Goal: Task Accomplishment & Management: Manage account settings

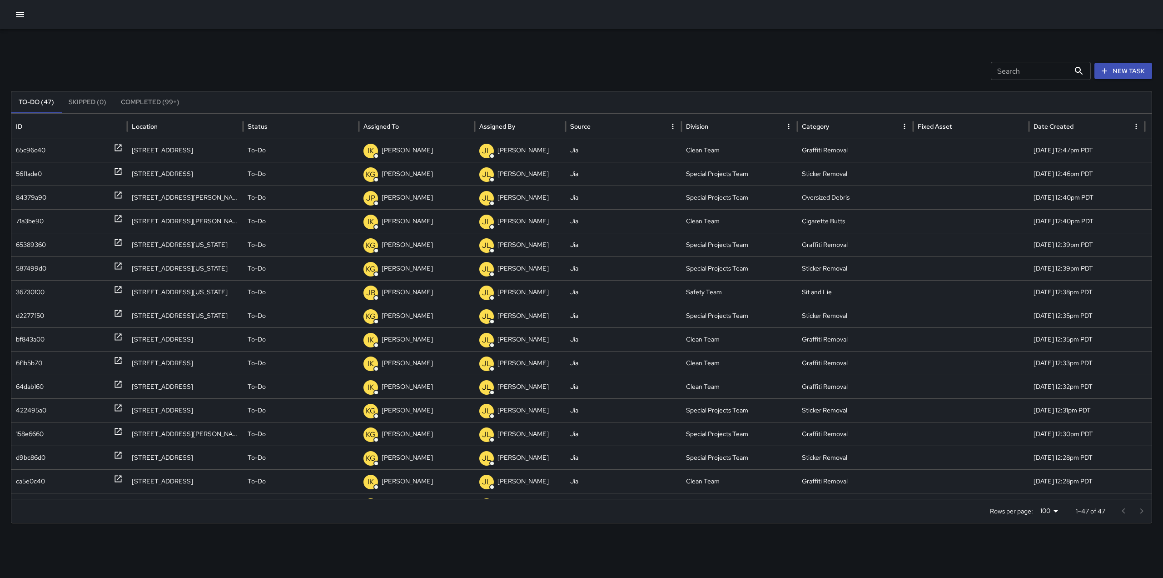
scroll to position [378, 0]
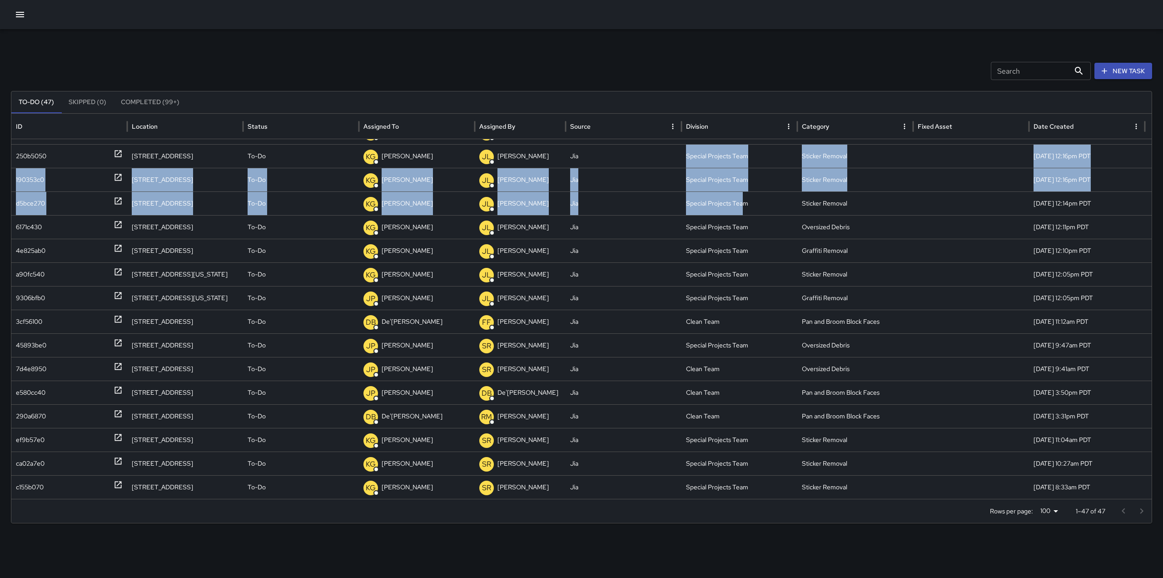
drag, startPoint x: 745, startPoint y: 194, endPoint x: 672, endPoint y: 138, distance: 92.3
click at [672, 138] on div "ID Location Status Assigned To Assigned By Source Division Category Fixed Asset…" at bounding box center [581, 306] width 1140 height 385
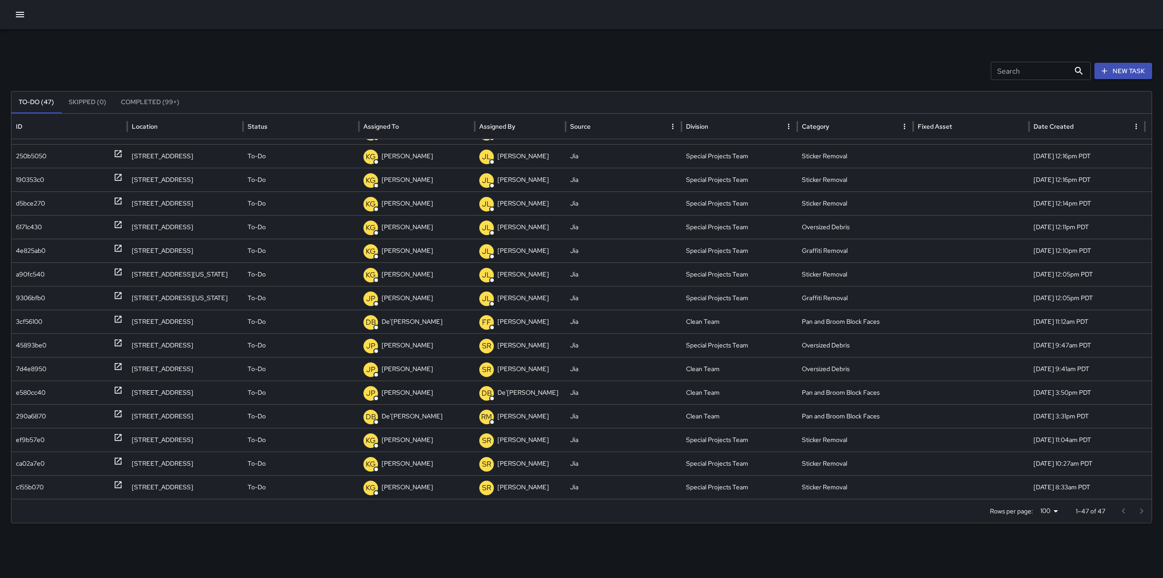
click at [643, 99] on div "To-Do (47) Skipped (0) Completed (99+)" at bounding box center [581, 102] width 1140 height 22
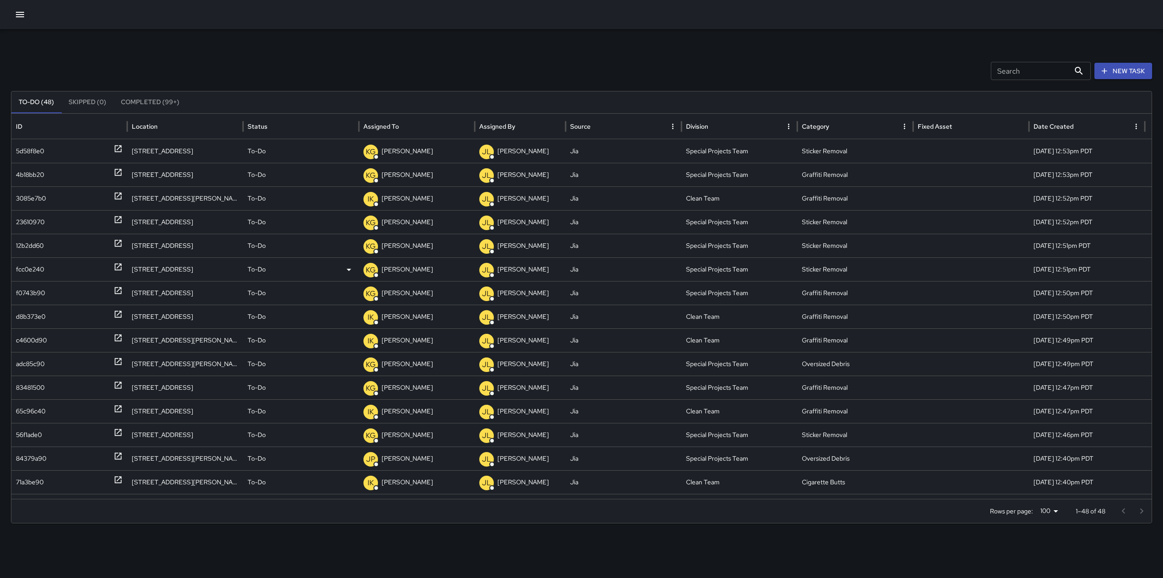
click at [117, 266] on icon at bounding box center [118, 266] width 9 height 9
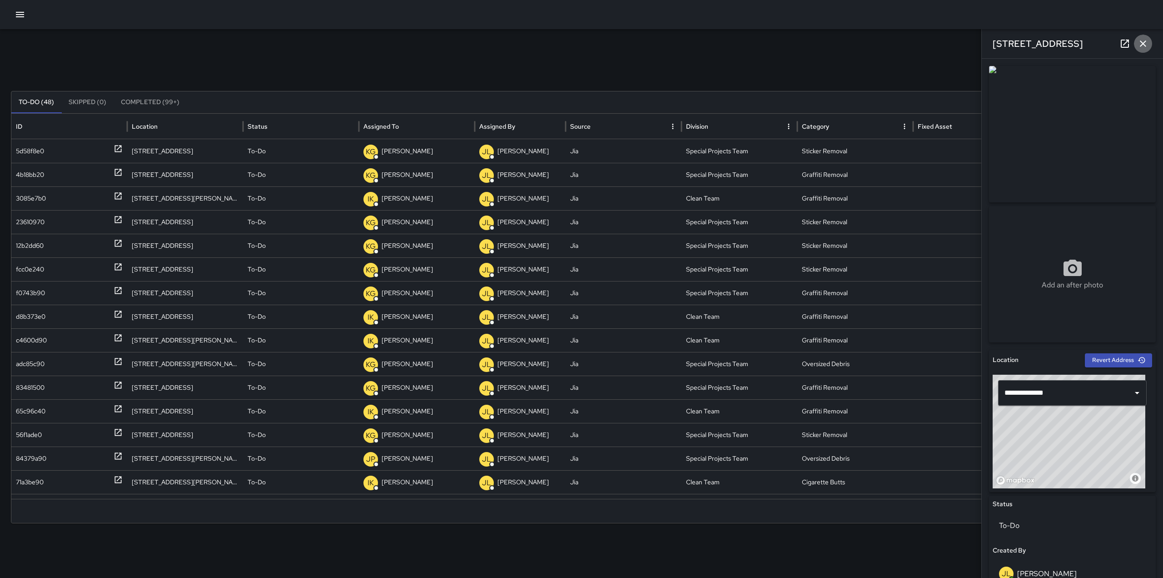
click at [1143, 40] on icon "button" at bounding box center [1143, 43] width 11 height 11
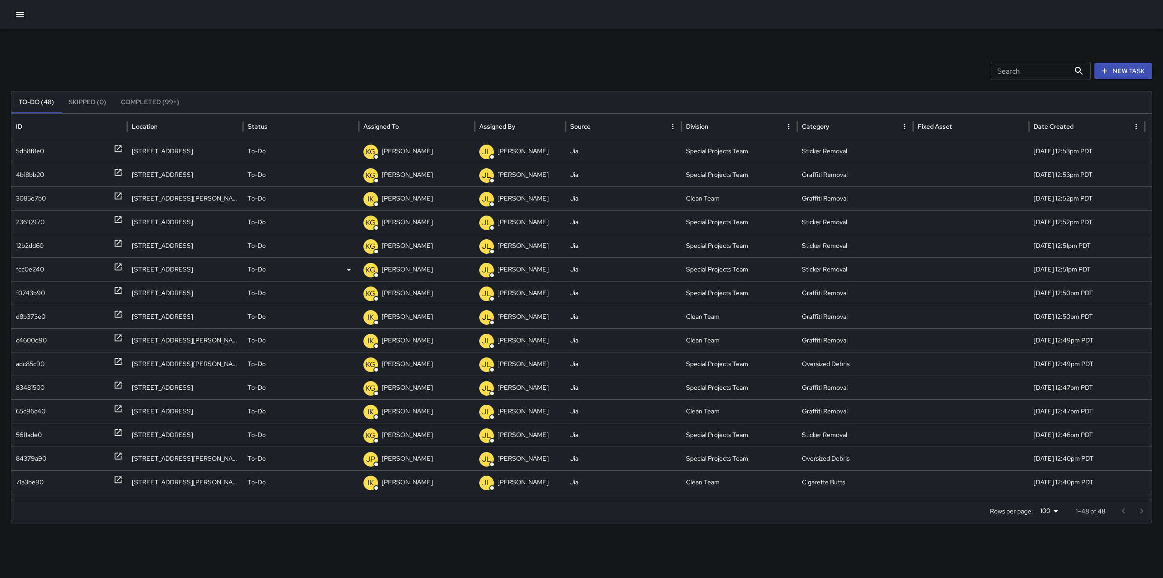
click at [115, 263] on icon at bounding box center [118, 266] width 9 height 9
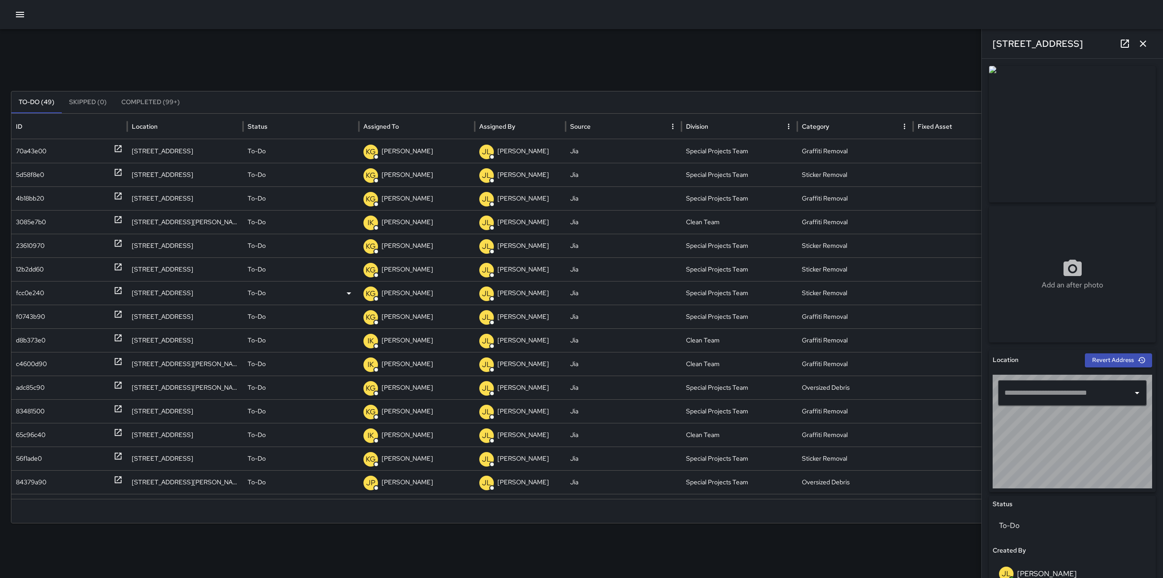
type input "**********"
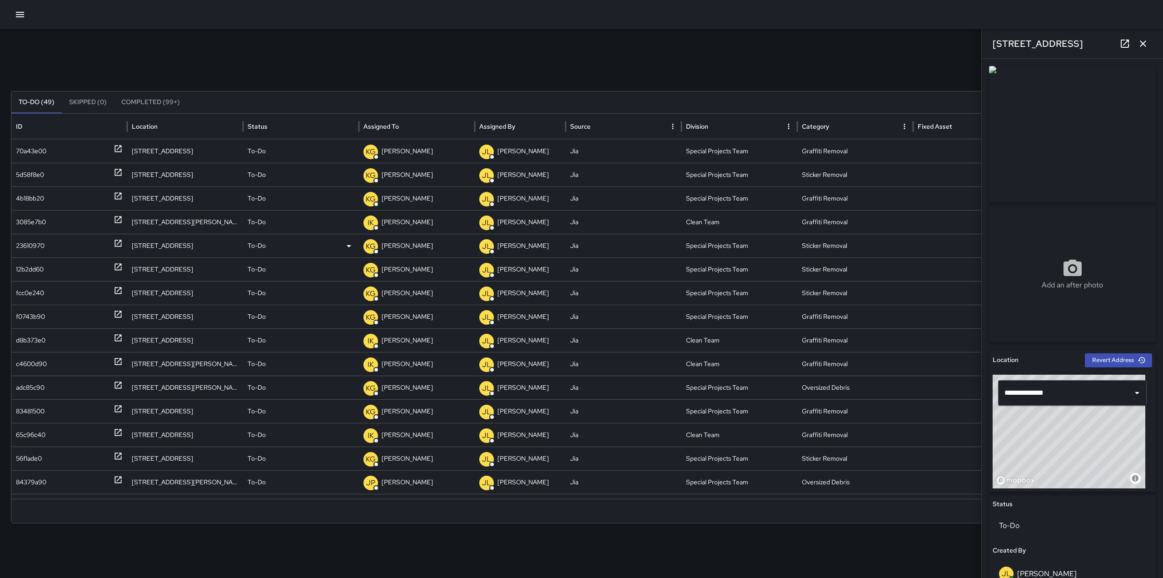
click at [116, 240] on icon at bounding box center [118, 243] width 7 height 7
click at [120, 316] on icon at bounding box center [118, 313] width 9 height 9
click at [1146, 45] on icon "button" at bounding box center [1143, 43] width 11 height 11
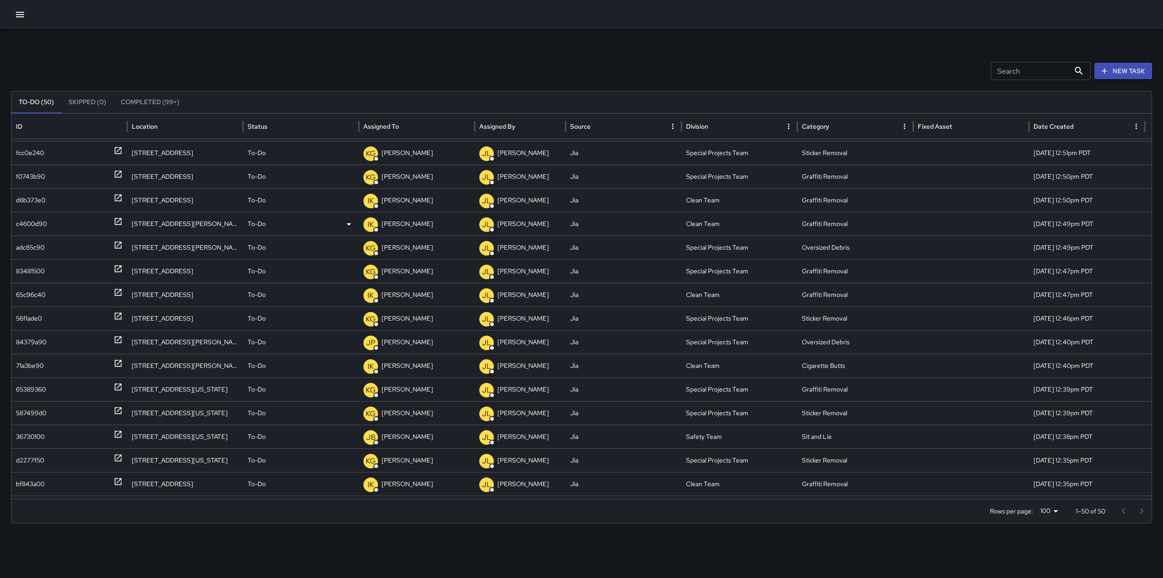
click at [117, 219] on icon at bounding box center [118, 221] width 9 height 9
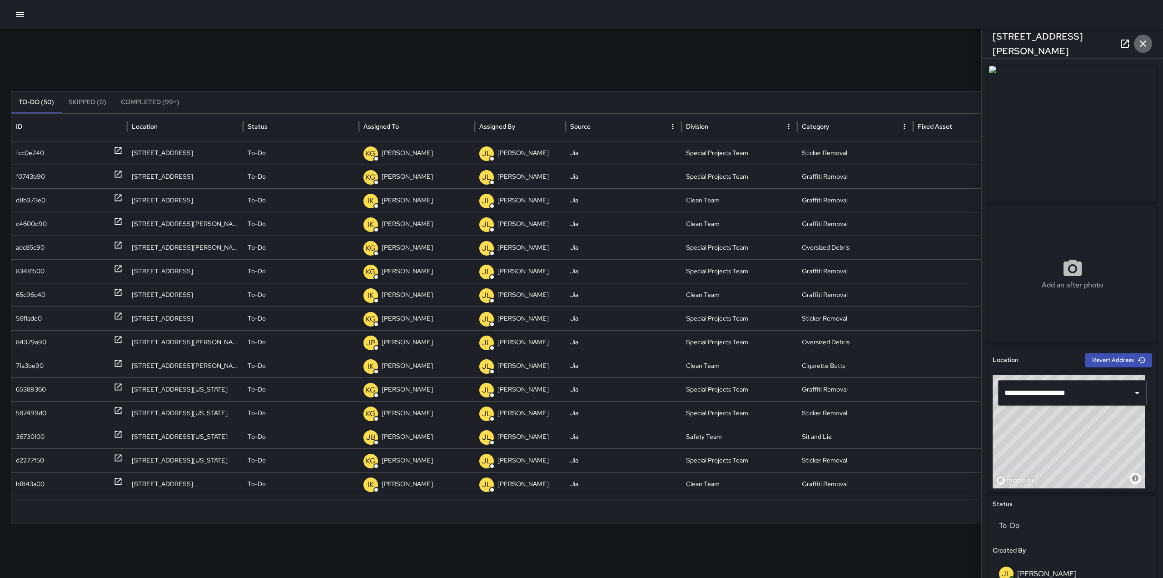
click at [1140, 48] on icon "button" at bounding box center [1143, 43] width 11 height 11
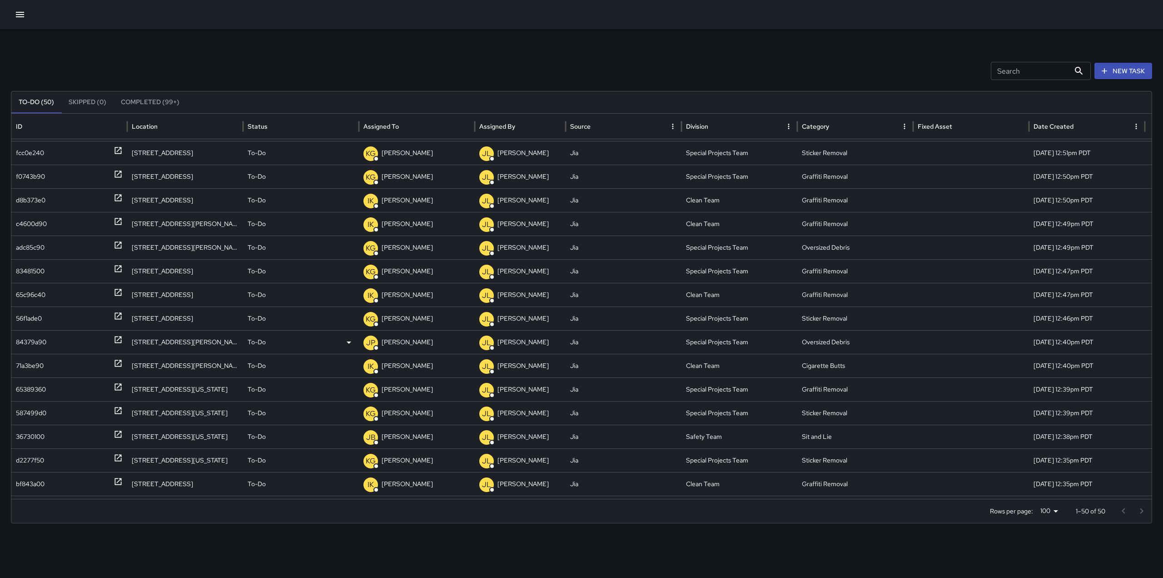
click at [119, 341] on icon at bounding box center [118, 339] width 9 height 9
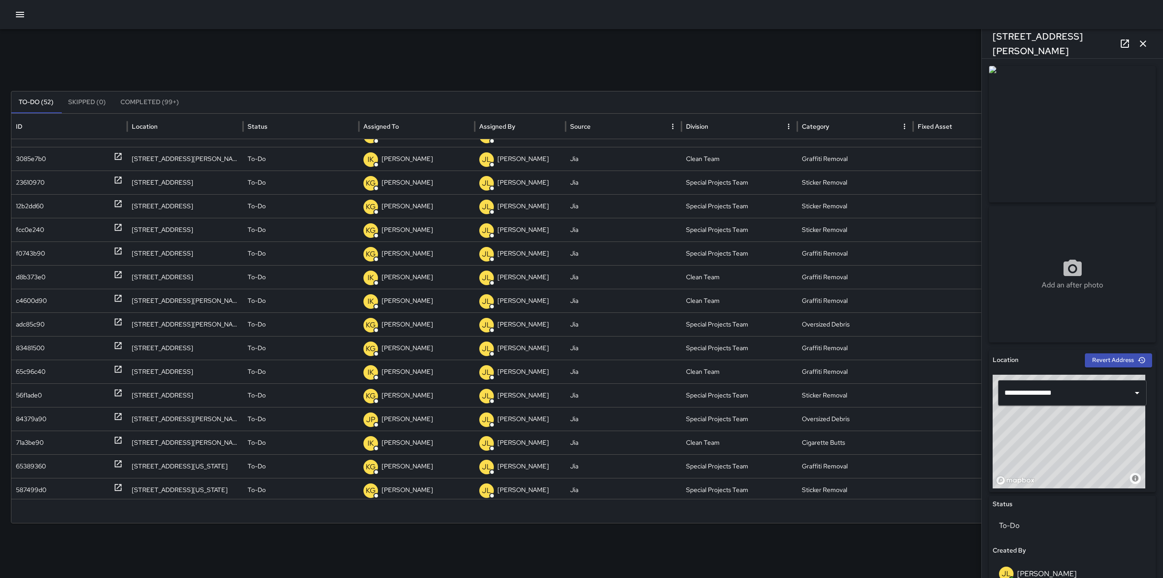
scroll to position [147, 0]
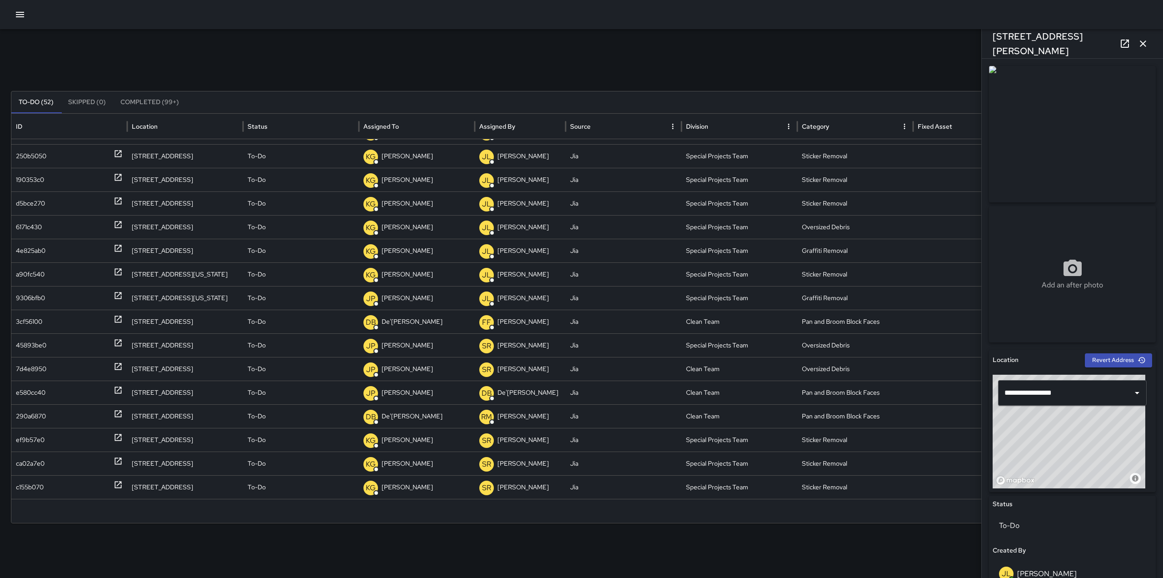
click at [1143, 46] on icon "button" at bounding box center [1143, 43] width 11 height 11
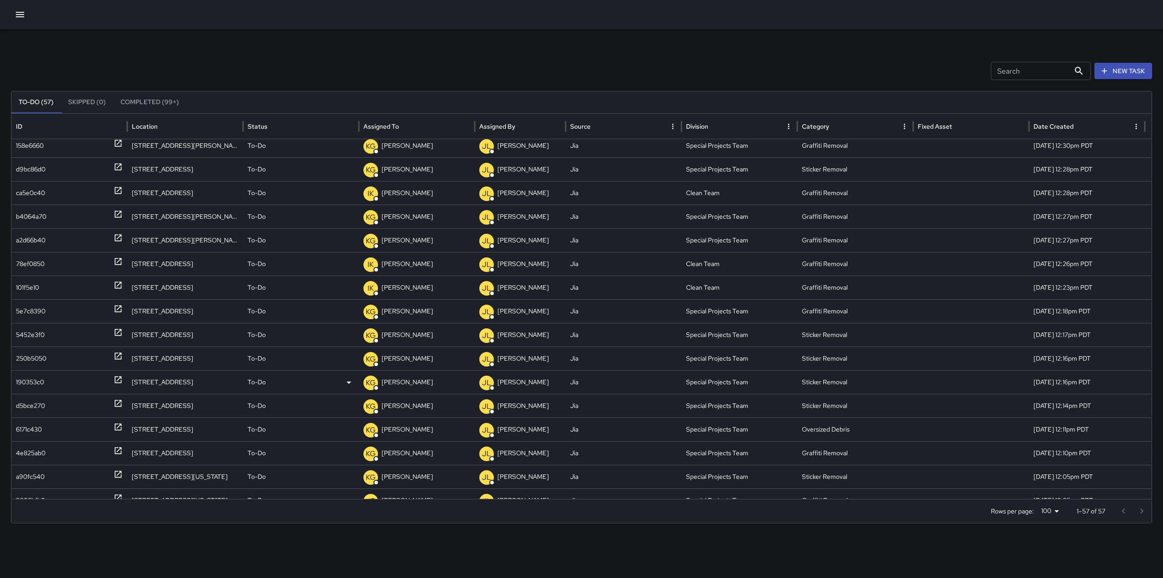
scroll to position [733, 0]
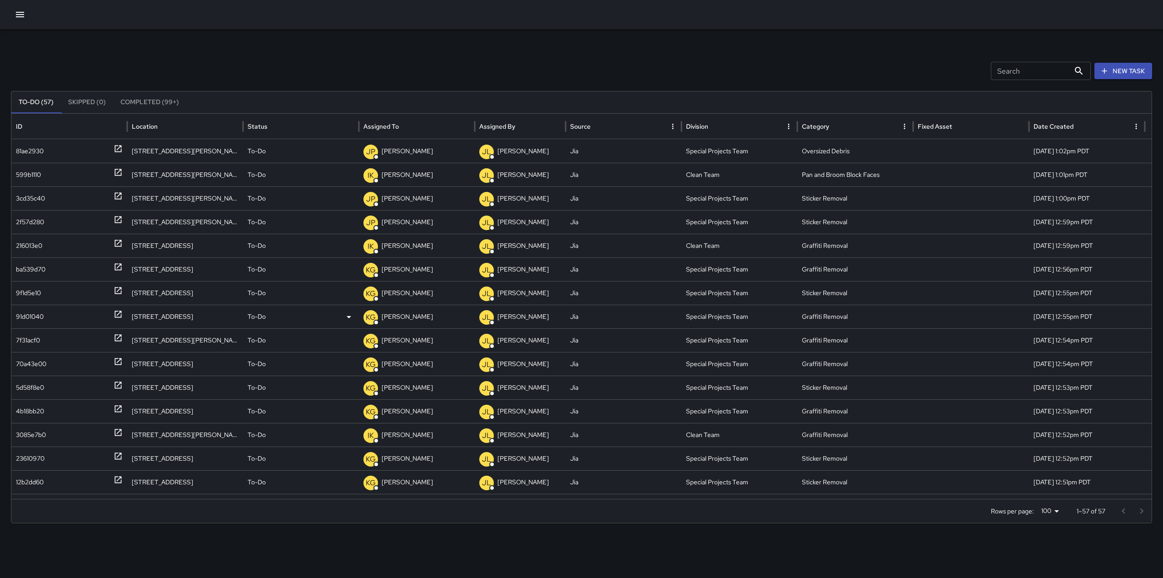
click at [118, 310] on icon at bounding box center [118, 313] width 9 height 9
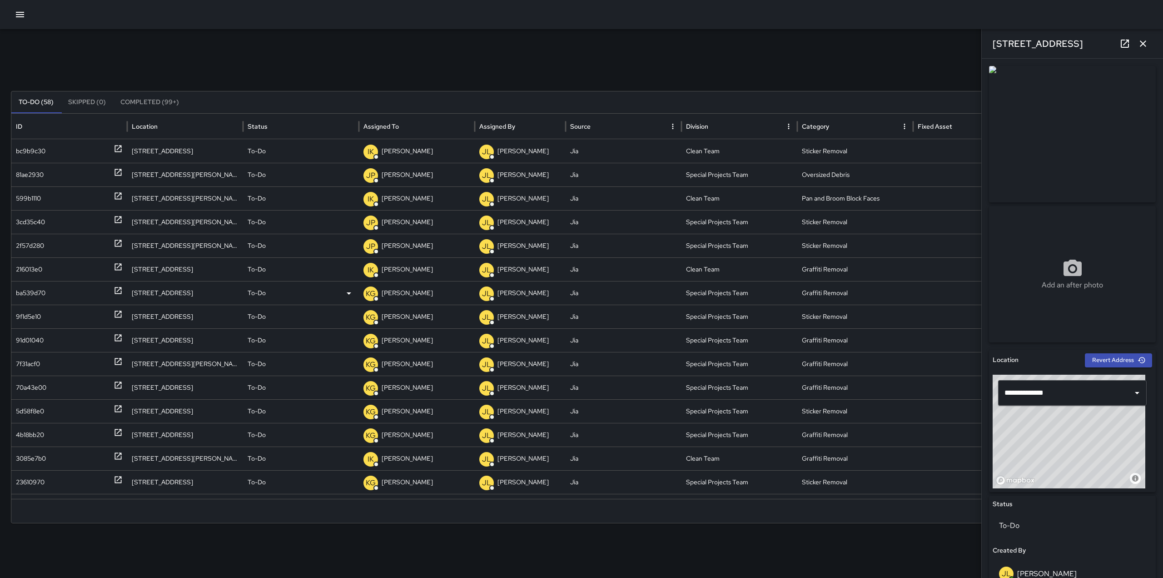
click at [118, 289] on icon at bounding box center [118, 290] width 9 height 9
click at [121, 338] on icon at bounding box center [118, 337] width 7 height 7
click at [118, 364] on icon at bounding box center [118, 361] width 7 height 7
click at [351, 364] on icon at bounding box center [349, 364] width 11 height 11
click at [272, 407] on li "Skipped" at bounding box center [301, 403] width 115 height 16
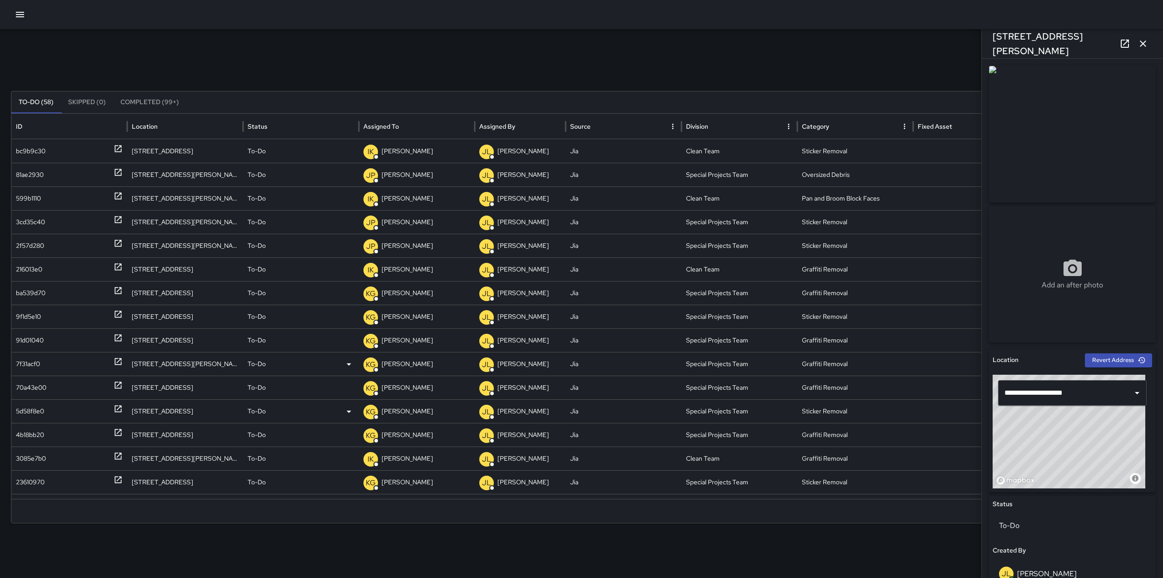
click at [120, 410] on icon at bounding box center [118, 408] width 9 height 9
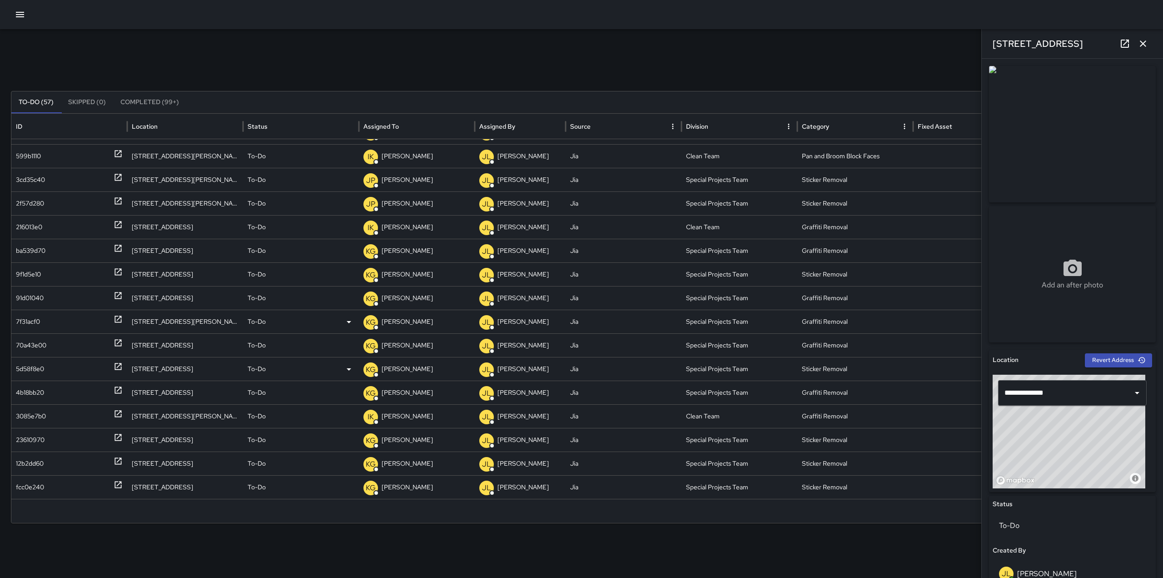
scroll to position [40, 0]
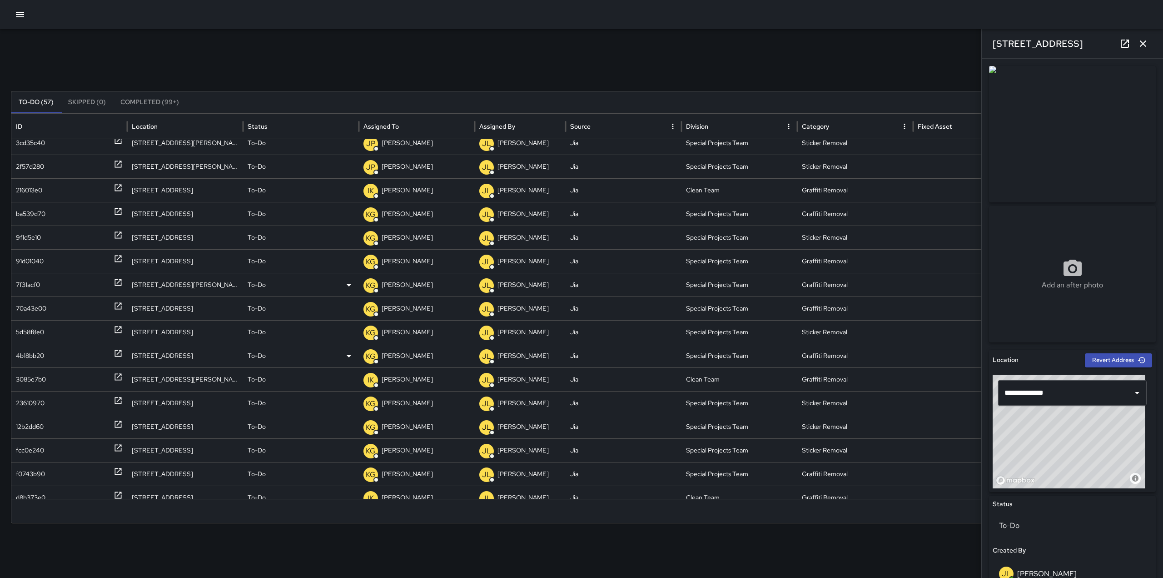
click at [119, 351] on icon at bounding box center [118, 353] width 9 height 9
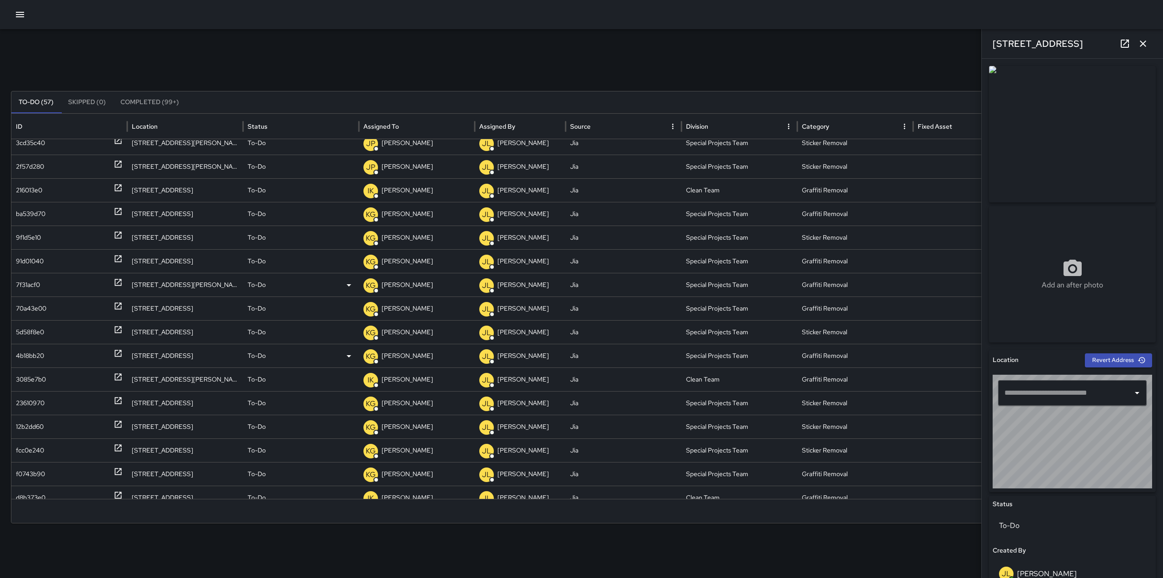
type input "**********"
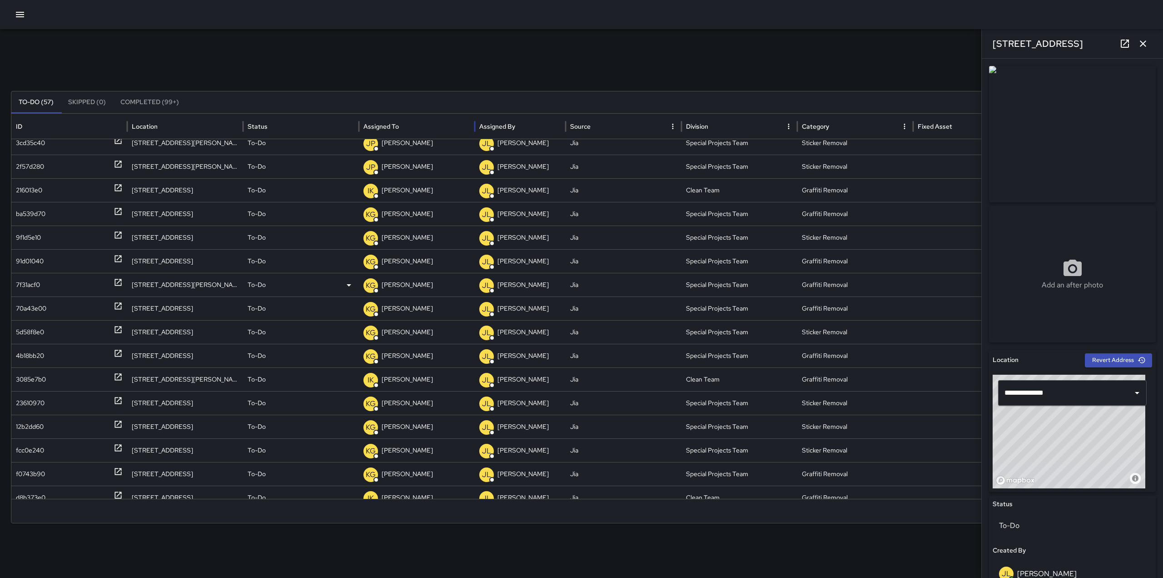
click at [390, 126] on div "Assigned To" at bounding box center [381, 126] width 35 height 8
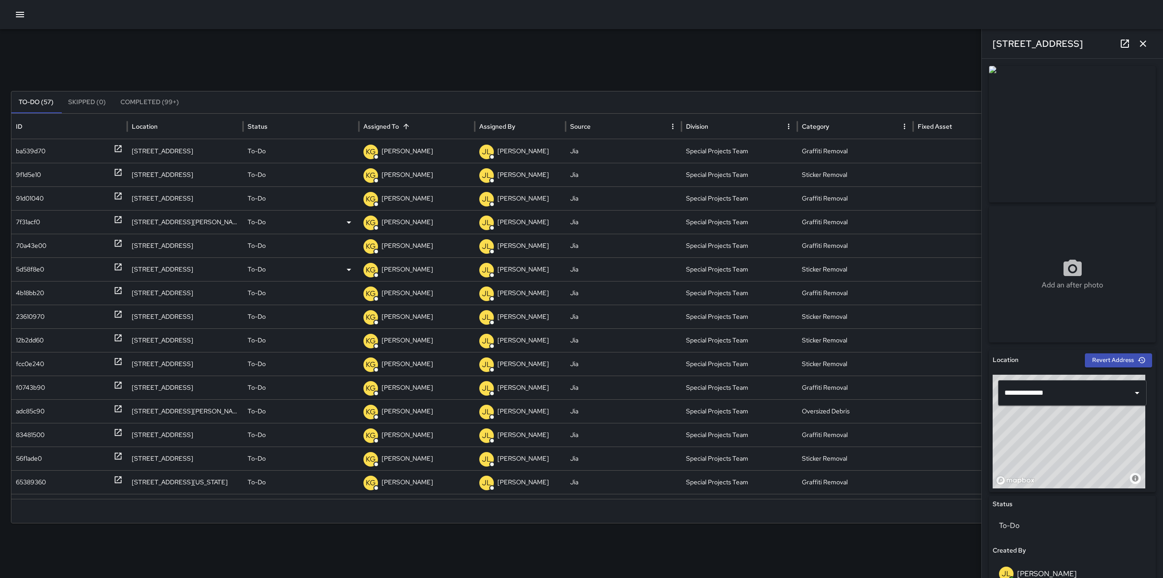
click at [117, 268] on icon at bounding box center [118, 267] width 7 height 7
click at [120, 289] on icon at bounding box center [118, 290] width 9 height 9
click at [121, 338] on icon at bounding box center [118, 337] width 7 height 7
click at [116, 364] on icon at bounding box center [118, 361] width 9 height 9
type input "**********"
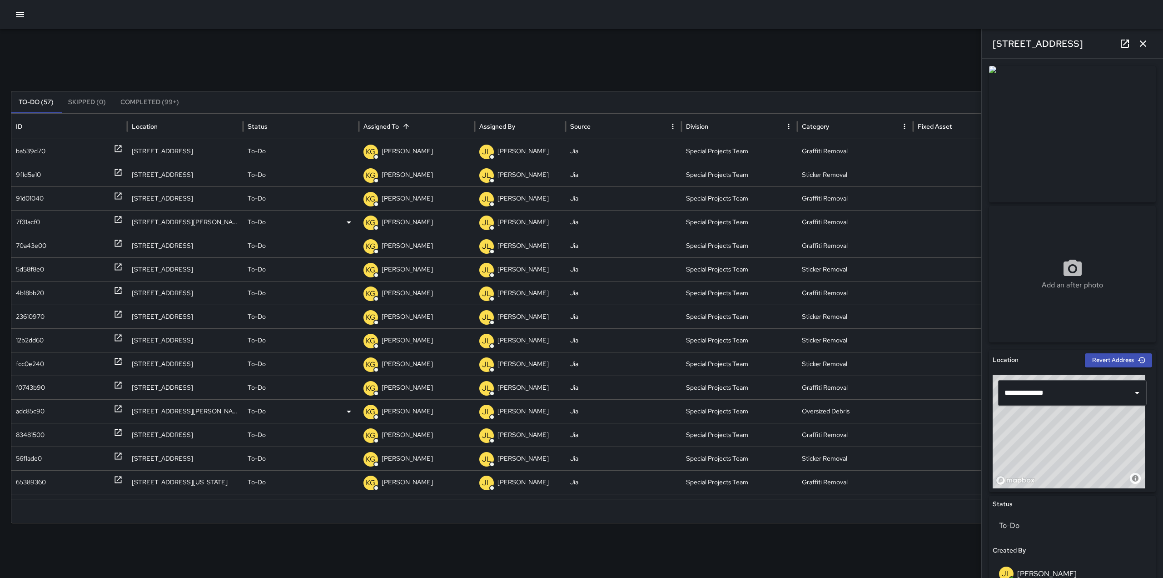
click at [119, 407] on icon at bounding box center [118, 408] width 9 height 9
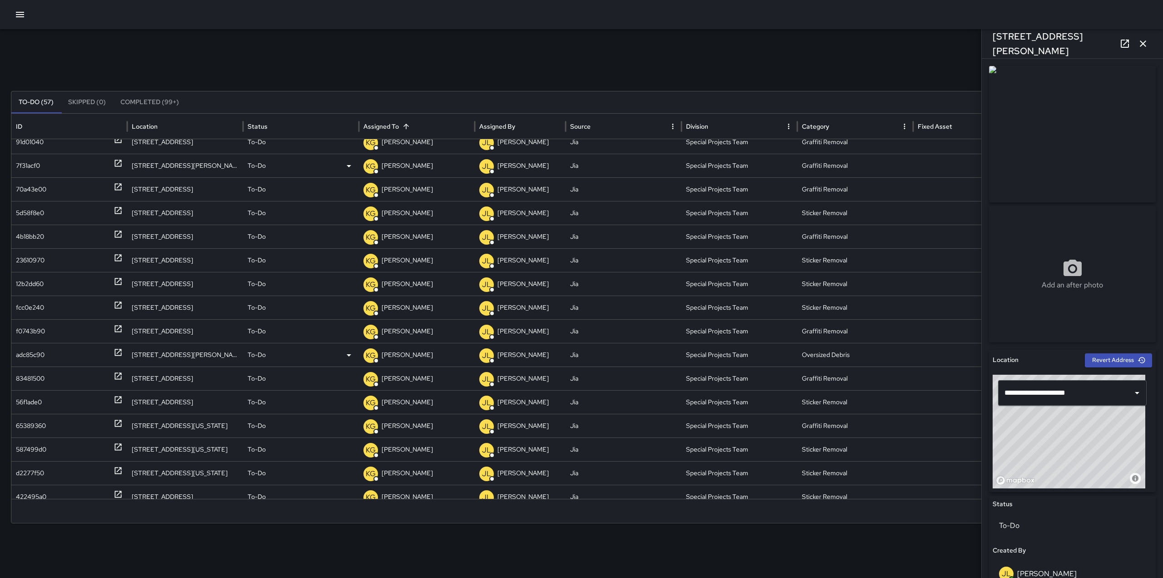
scroll to position [53, 0]
click at [119, 419] on icon at bounding box center [118, 422] width 9 height 9
click at [118, 450] on icon at bounding box center [118, 446] width 9 height 9
click at [115, 364] on div at bounding box center [118, 355] width 9 height 23
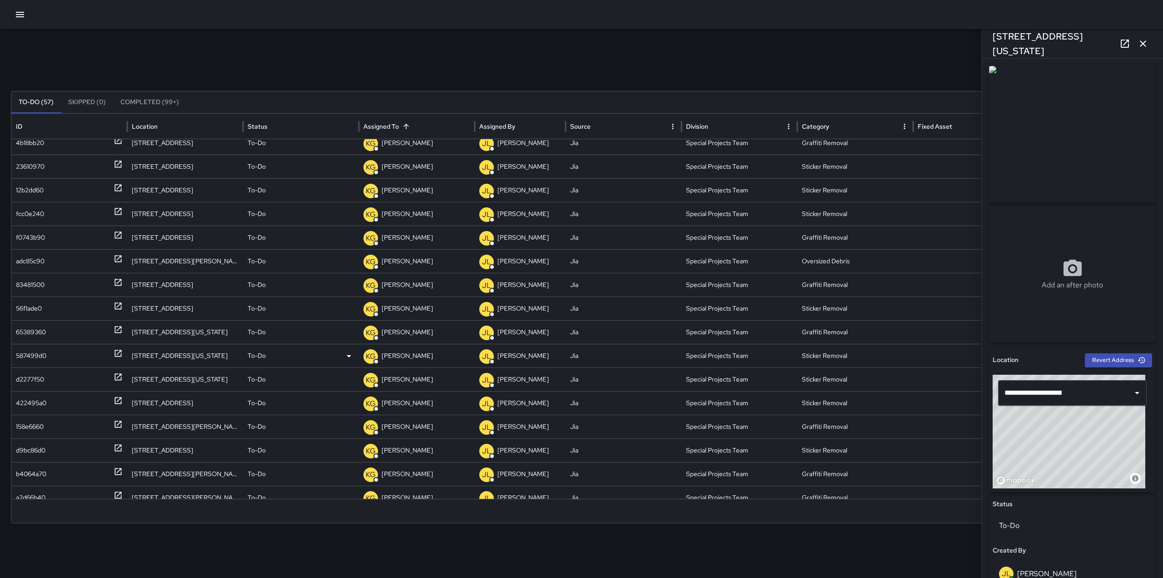
click at [115, 349] on icon at bounding box center [118, 353] width 9 height 9
click at [117, 379] on icon at bounding box center [118, 376] width 9 height 9
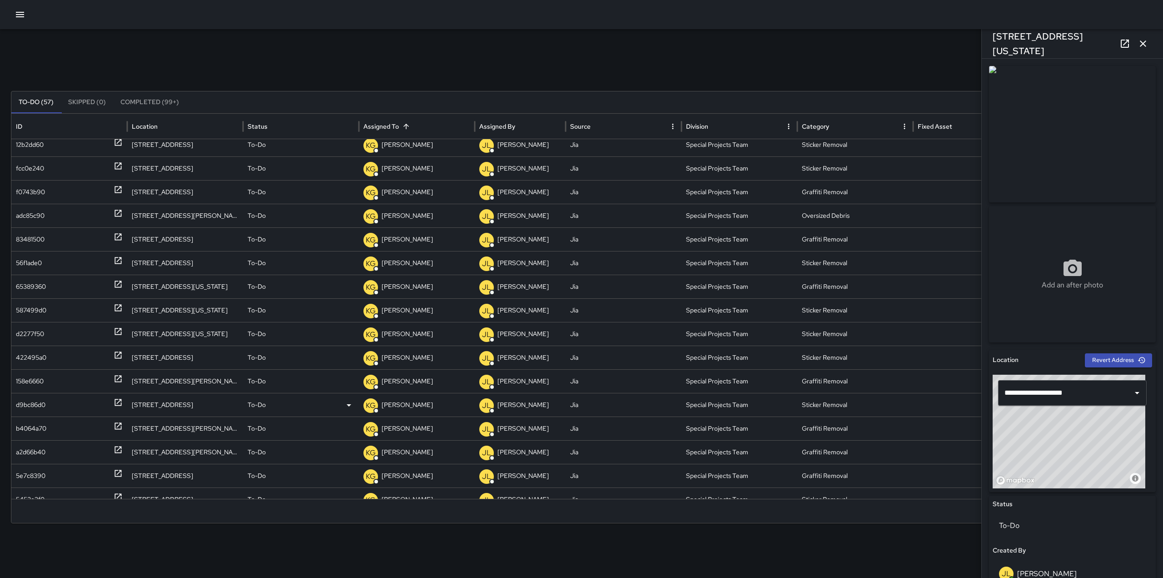
click at [120, 402] on icon at bounding box center [118, 402] width 9 height 9
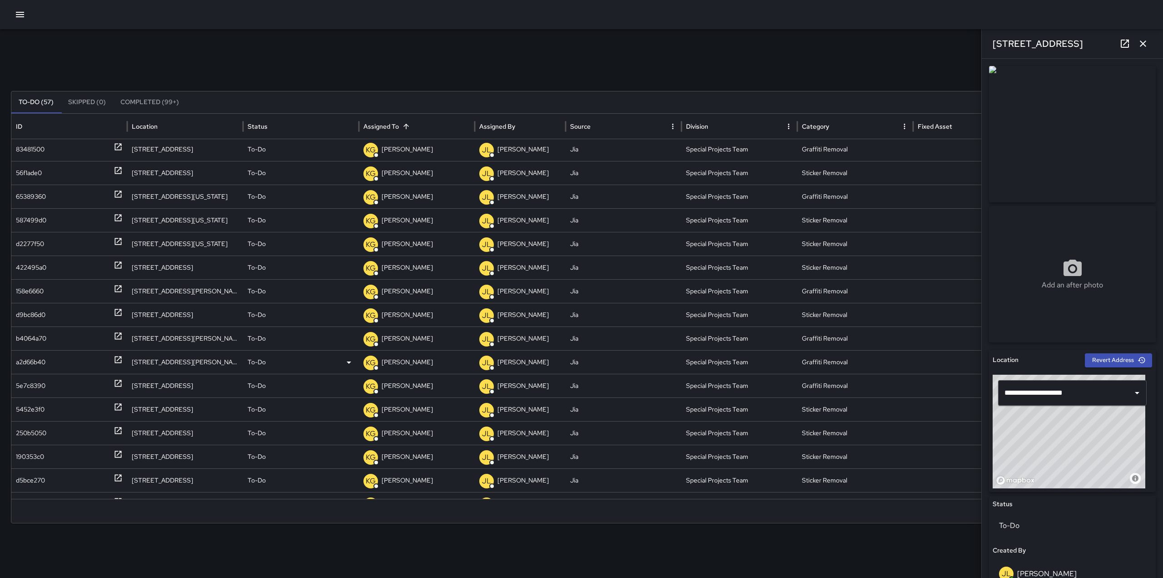
click at [118, 358] on icon at bounding box center [118, 359] width 9 height 9
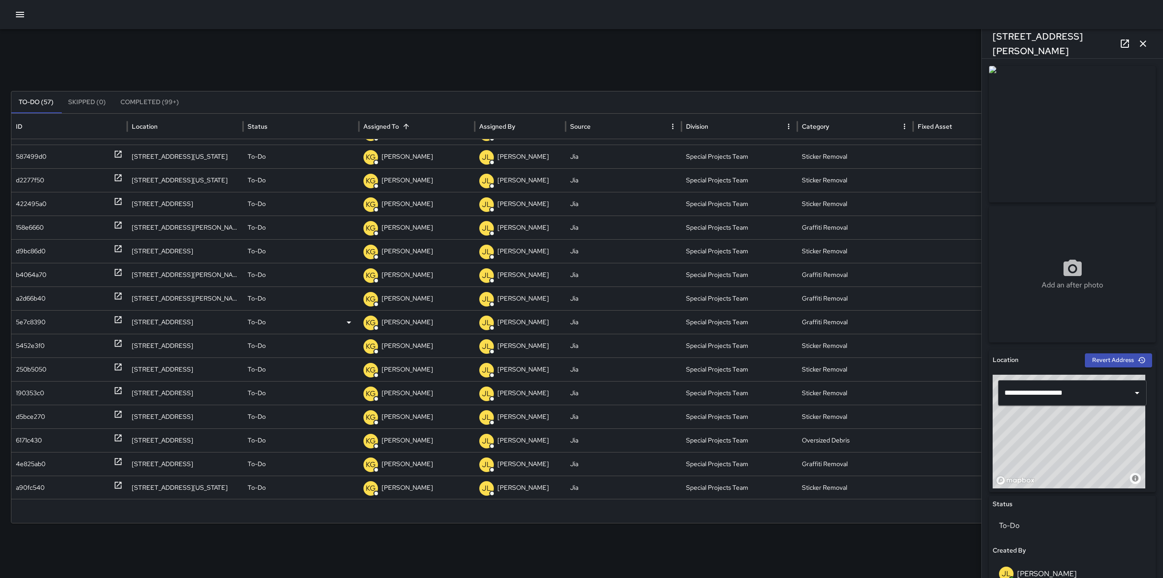
scroll to position [357, 0]
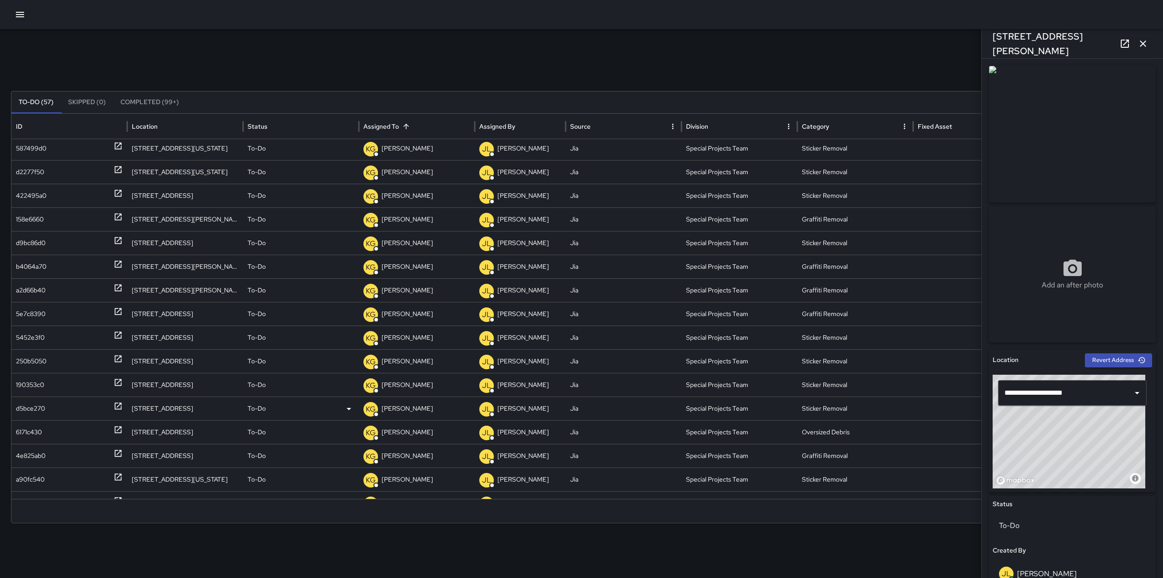
click at [116, 401] on div at bounding box center [118, 408] width 9 height 23
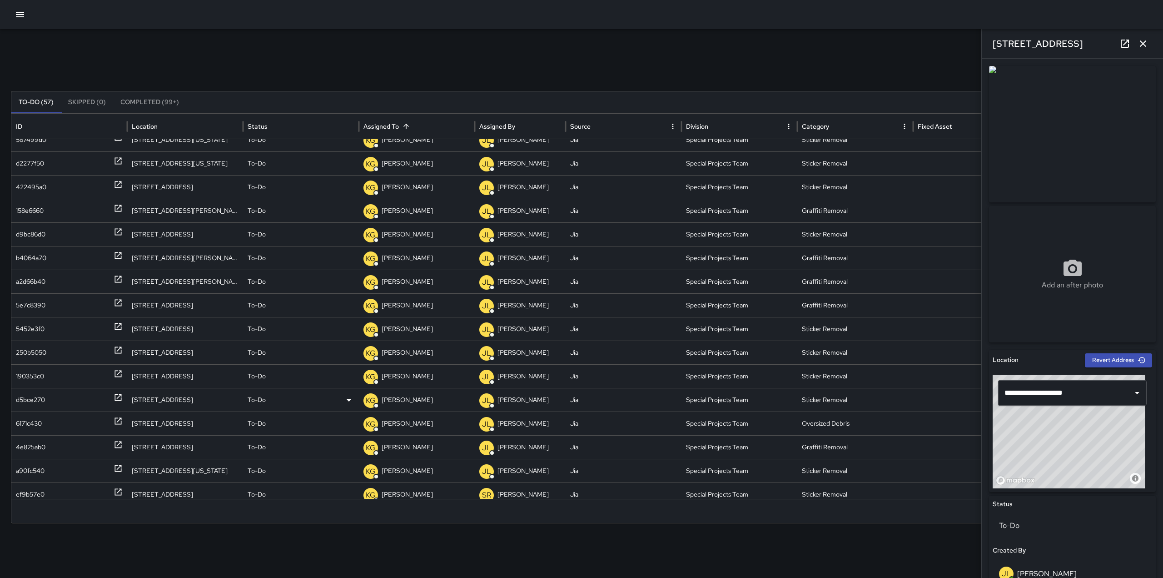
scroll to position [337, 0]
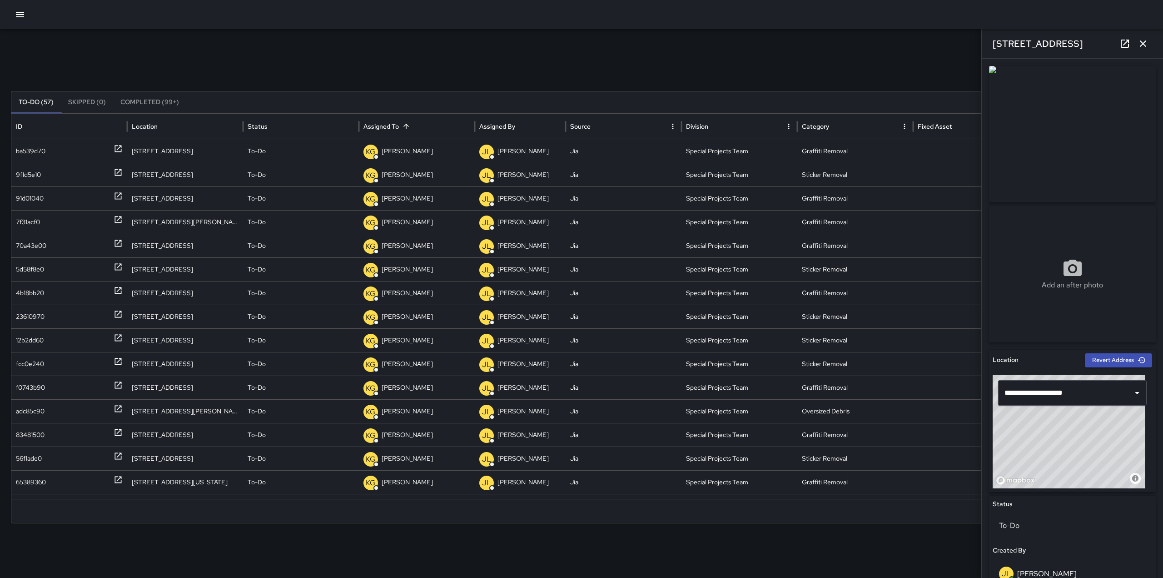
click at [116, 401] on div at bounding box center [118, 410] width 9 height 23
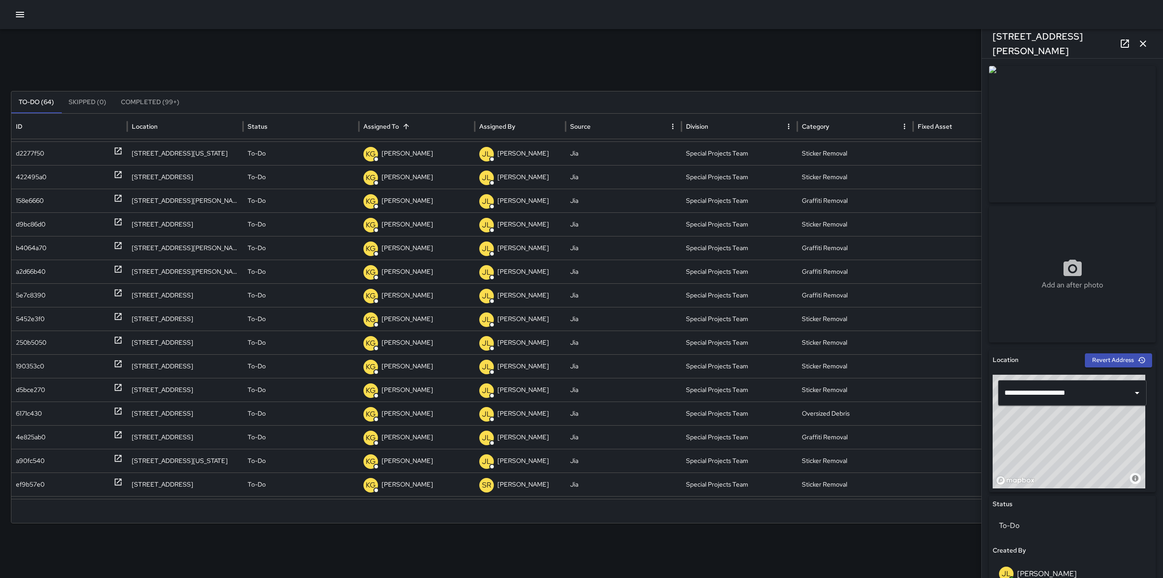
scroll to position [359, 0]
click at [117, 173] on icon at bounding box center [118, 172] width 9 height 9
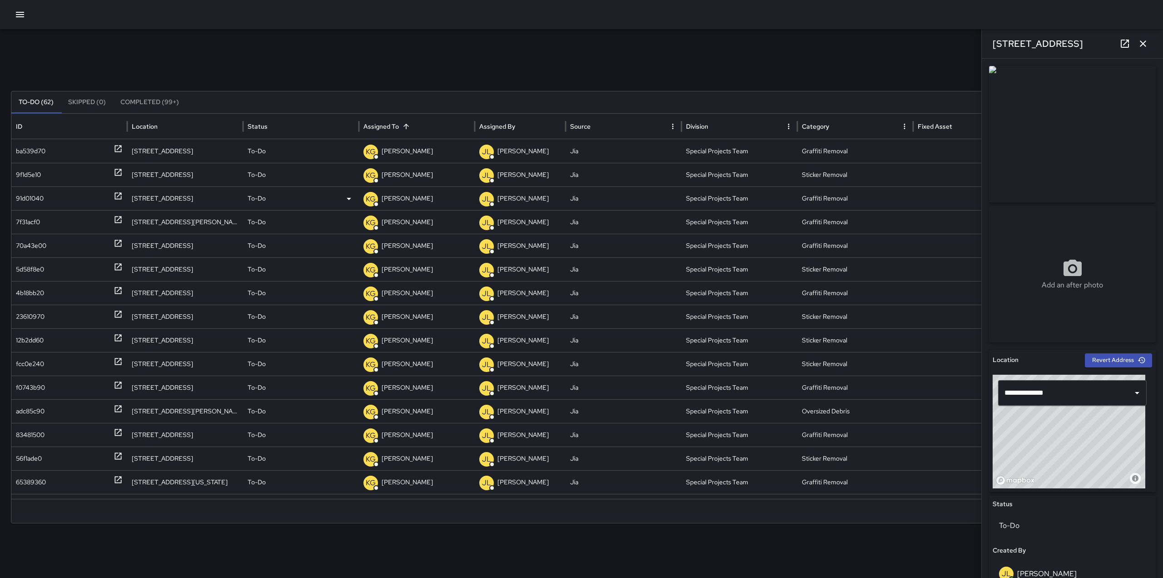
click at [119, 192] on icon at bounding box center [118, 195] width 9 height 9
click at [118, 265] on icon at bounding box center [118, 266] width 9 height 9
click at [119, 289] on icon at bounding box center [118, 290] width 7 height 7
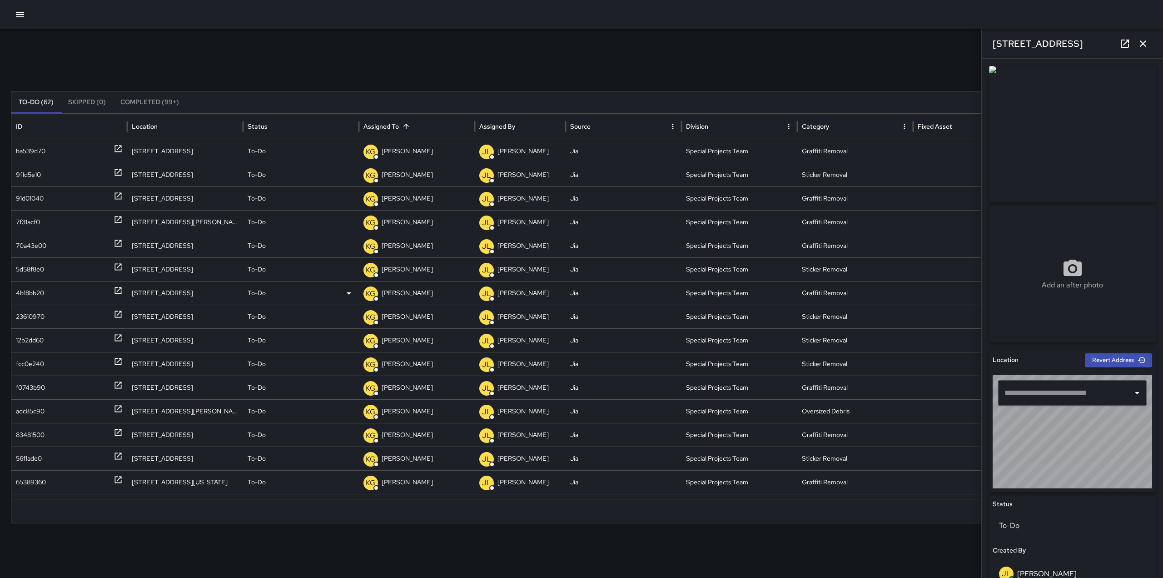
type input "**********"
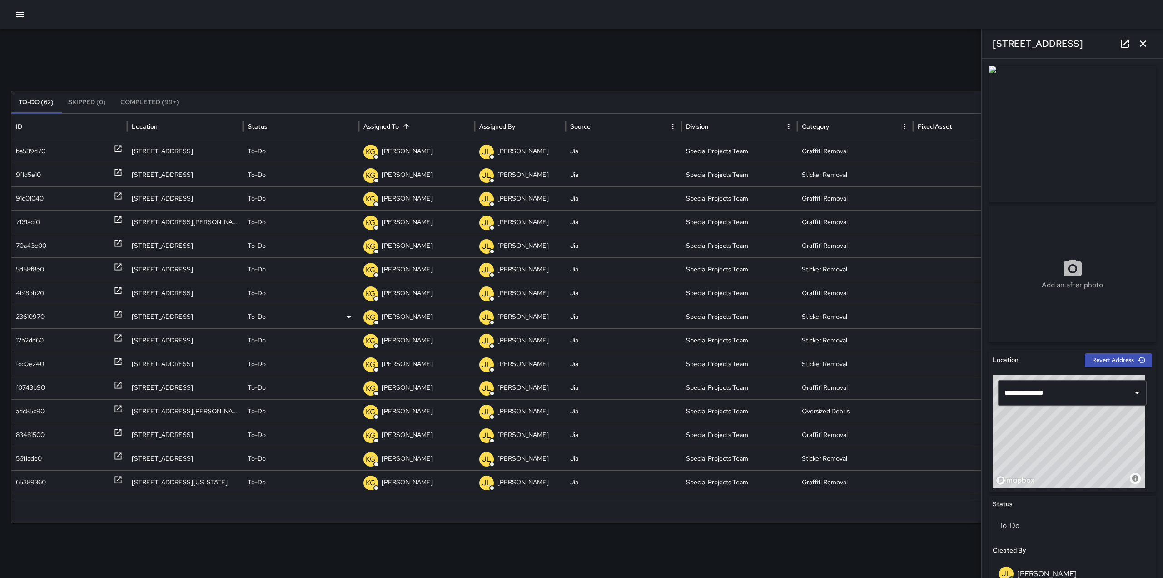
click at [117, 313] on icon at bounding box center [118, 313] width 9 height 9
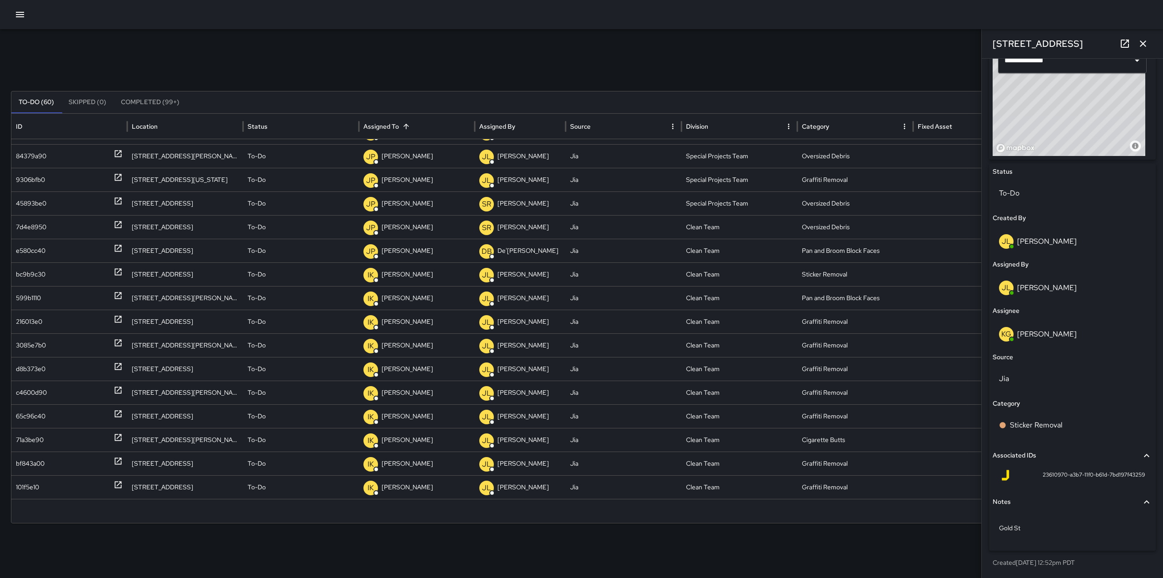
scroll to position [0, 0]
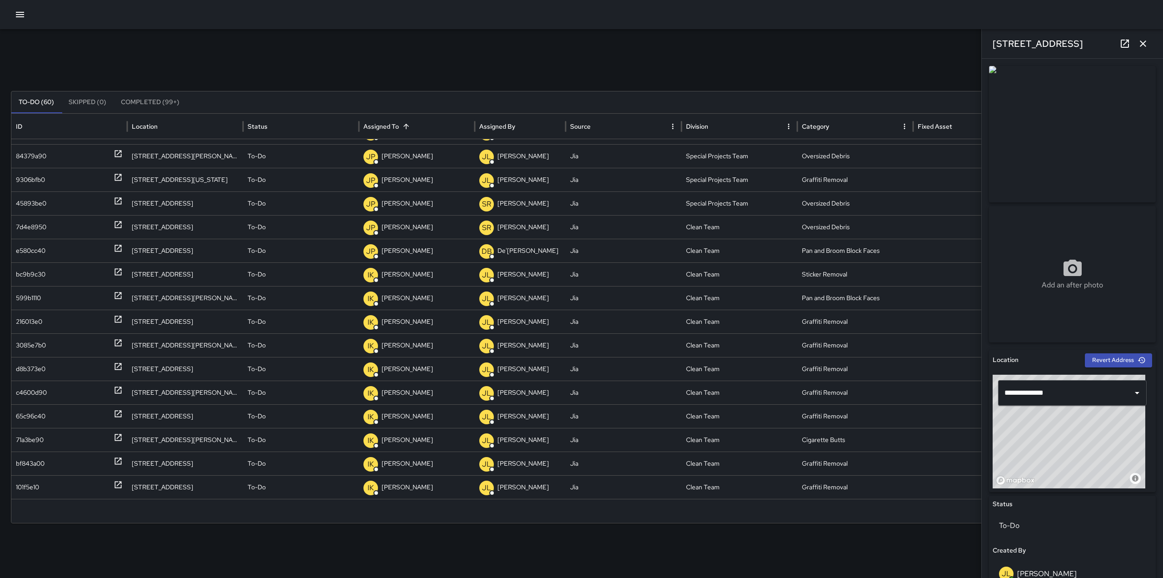
click at [1140, 47] on icon "button" at bounding box center [1143, 43] width 11 height 11
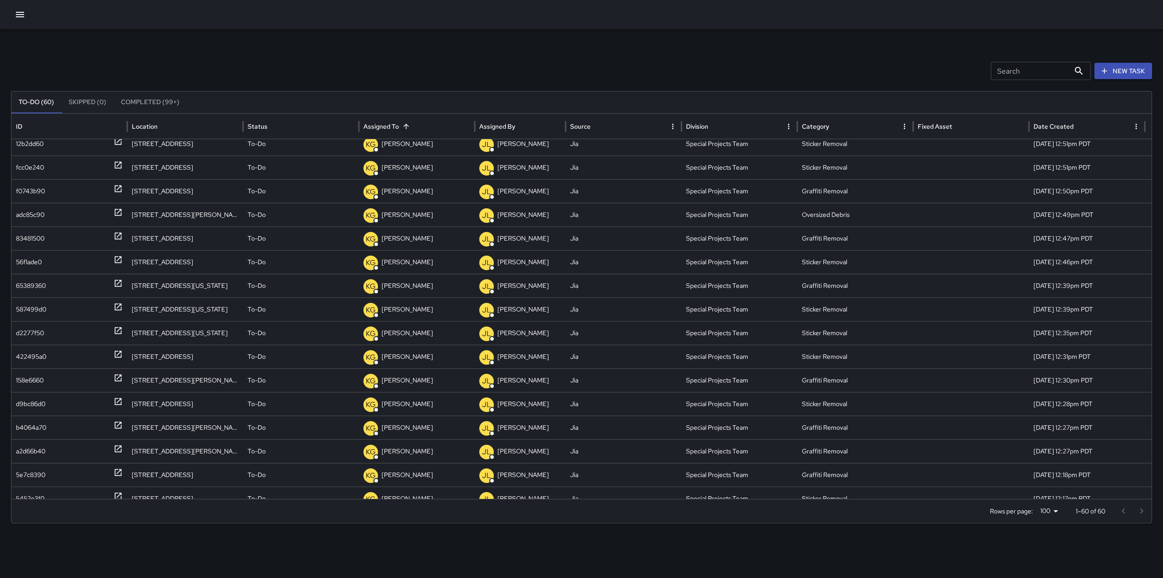
scroll to position [229, 0]
